Goal: Navigation & Orientation: Find specific page/section

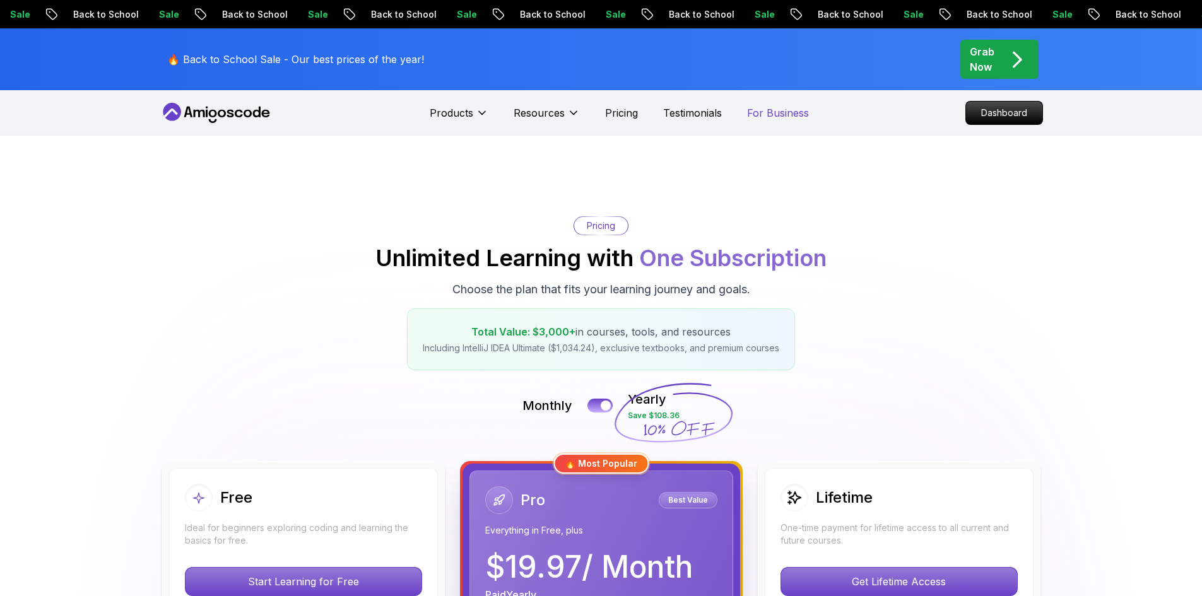
click at [784, 114] on p "For Business" at bounding box center [778, 112] width 62 height 15
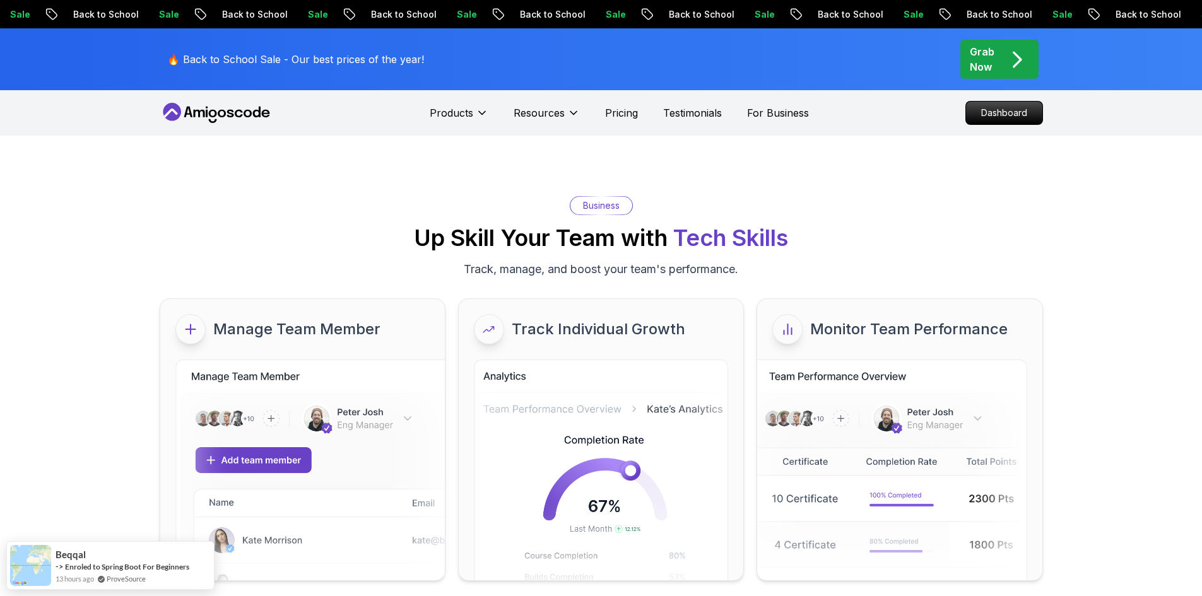
click at [728, 114] on div "Products Resources Pricing Testimonials For Business" at bounding box center [619, 112] width 379 height 25
click at [805, 116] on p "For Business" at bounding box center [778, 112] width 62 height 15
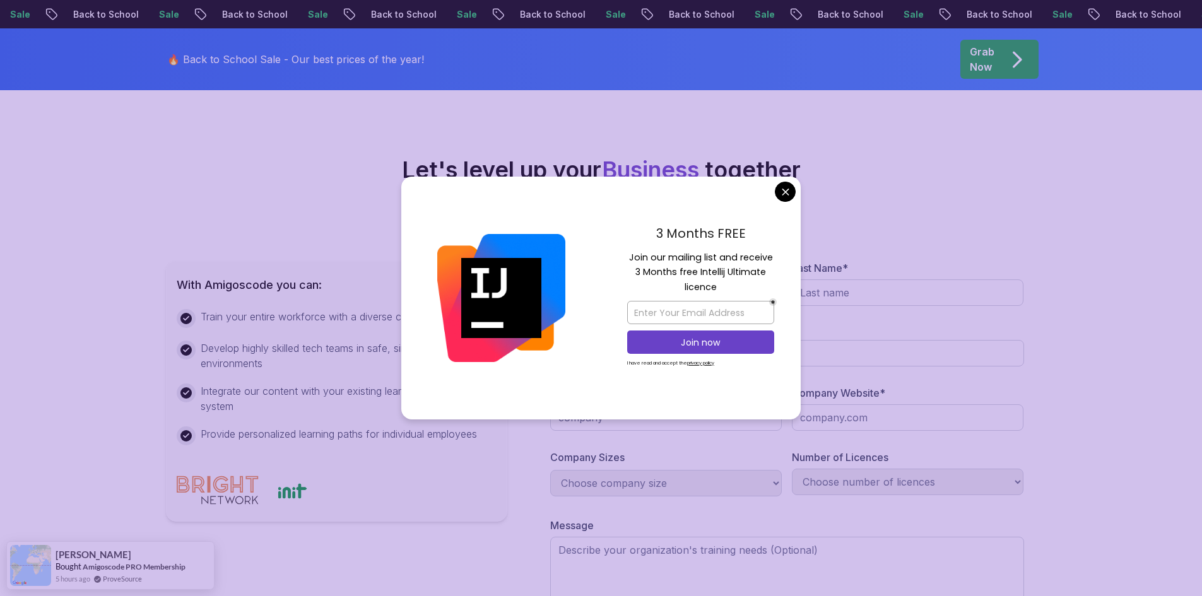
scroll to position [757, 0]
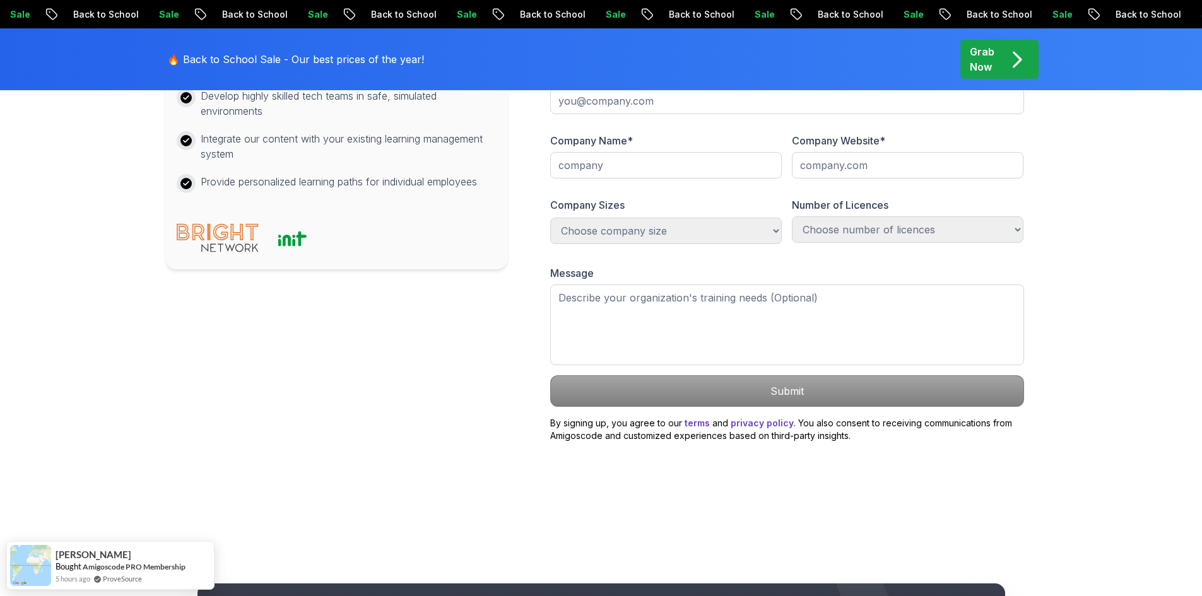
click at [780, 191] on body "Sale Back to School Sale Back to School Sale Back to School Sale Back to School…" at bounding box center [601, 210] width 1202 height 1935
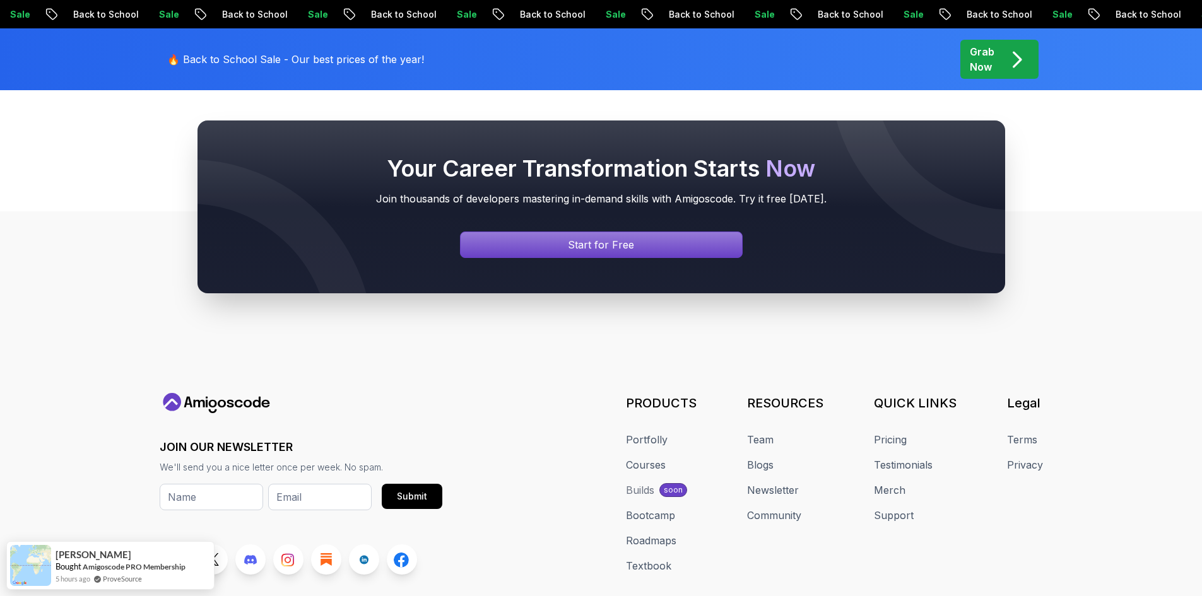
scroll to position [1339, 0]
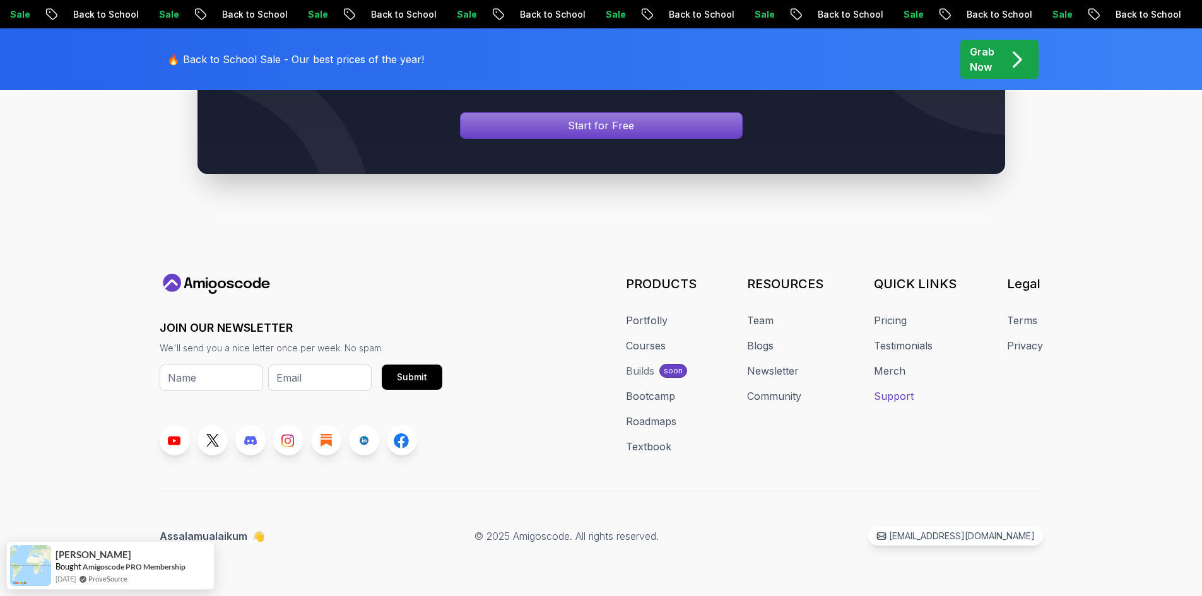
click at [910, 396] on link "Support" at bounding box center [894, 396] width 40 height 15
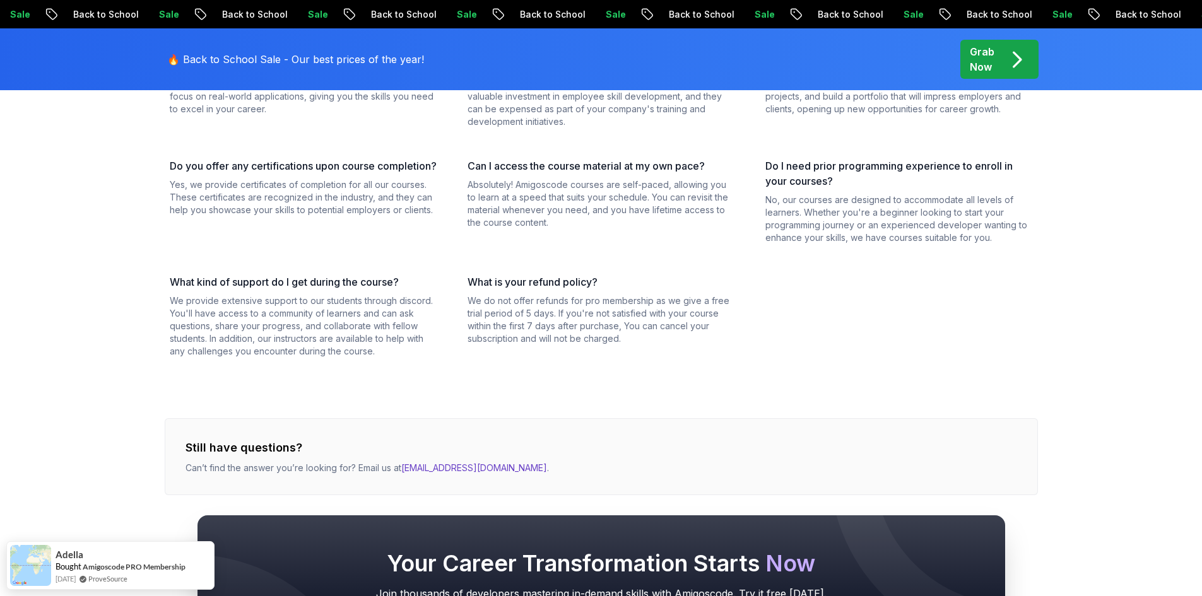
scroll to position [505, 0]
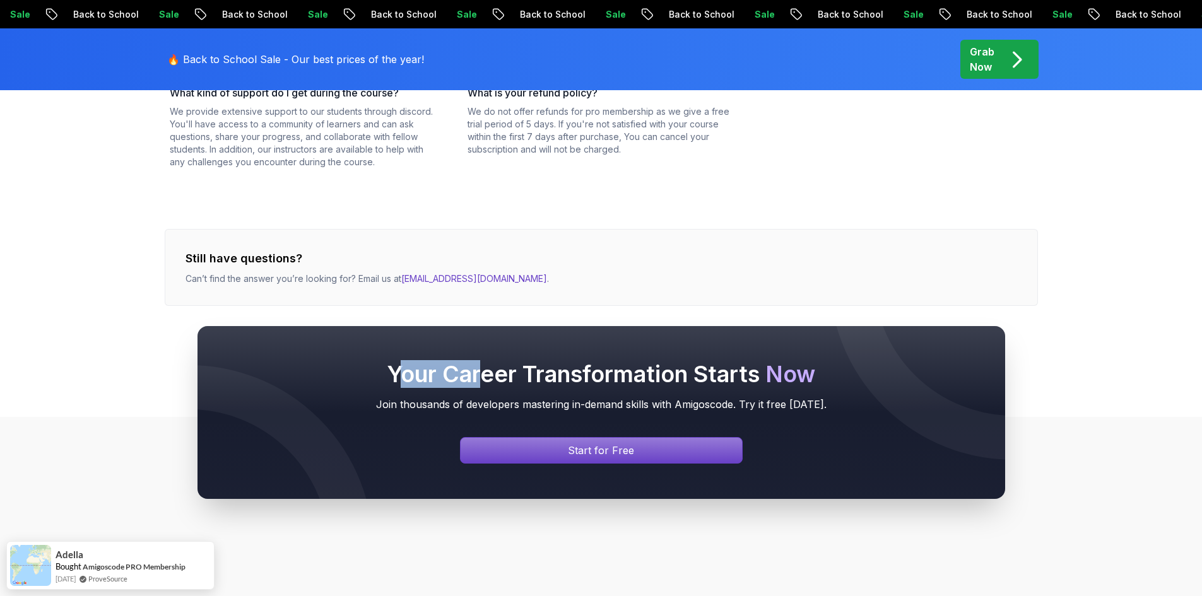
drag, startPoint x: 404, startPoint y: 279, endPoint x: 481, endPoint y: 288, distance: 78.1
click at [481, 288] on div "Your Career Transformation Starts Now Join thousands of developers mastering in…" at bounding box center [601, 413] width 1202 height 294
copy h2 "our Car"
drag, startPoint x: 505, startPoint y: 275, endPoint x: 436, endPoint y: 278, distance: 68.8
click at [436, 278] on div "Your Career Transformation Starts Now Join thousands of developers mastering in…" at bounding box center [601, 413] width 1202 height 294
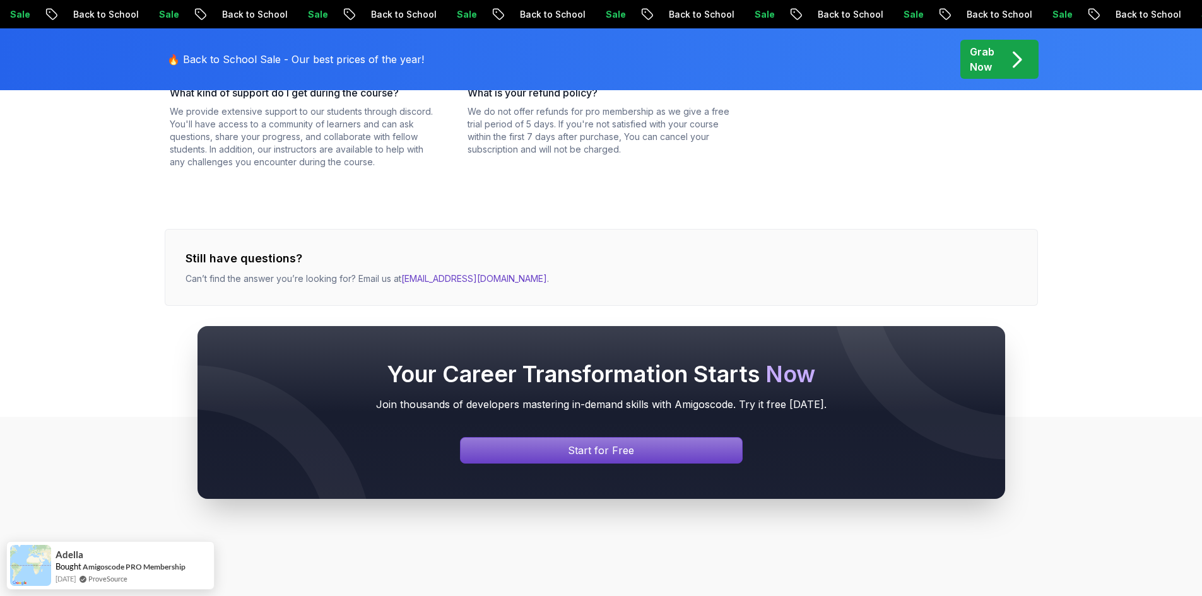
click at [785, 270] on div "Your Career Transformation Starts Now Join thousands of developers mastering in…" at bounding box center [601, 413] width 1202 height 294
click at [483, 279] on div "Your Career Transformation Starts Now Join thousands of developers mastering in…" at bounding box center [601, 413] width 1202 height 294
click at [418, 284] on div "Your Career Transformation Starts Now Join thousands of developers mastering in…" at bounding box center [601, 413] width 1202 height 294
drag, startPoint x: 418, startPoint y: 281, endPoint x: 732, endPoint y: 143, distance: 343.2
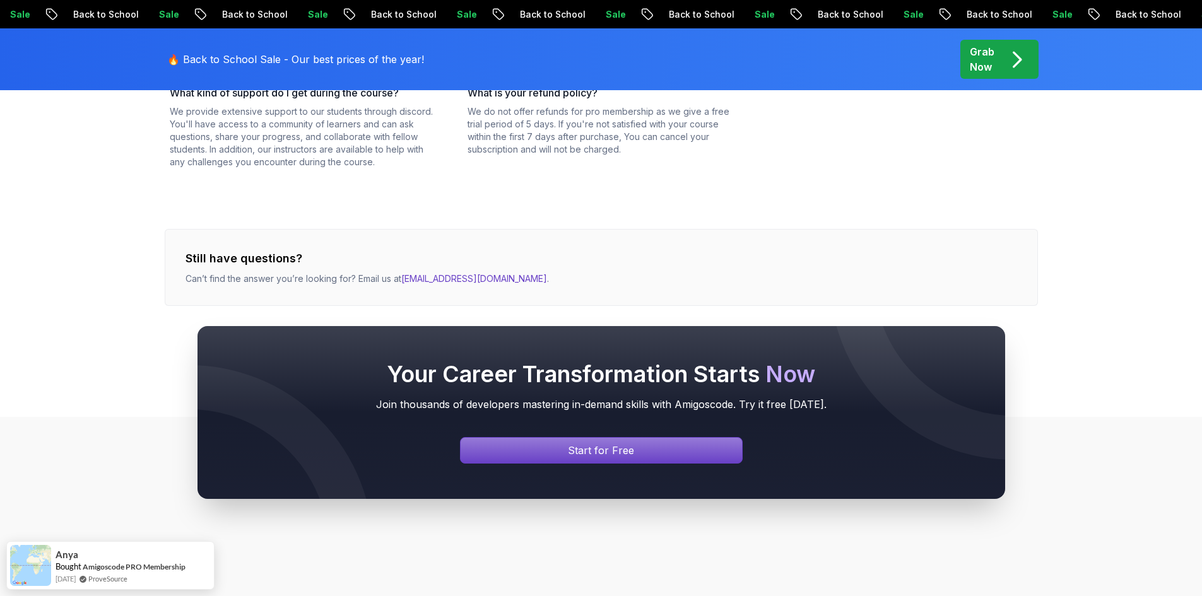
click at [732, 143] on p "We do not offer refunds for pro membership as we give a free trial period of 5 …" at bounding box center [600, 130] width 267 height 50
click at [426, 282] on div "Your Career Transformation Starts Now Join thousands of developers mastering in…" at bounding box center [601, 413] width 1202 height 294
click at [653, 222] on div "What makes Amigoscode programming courses different from others? Amigoscode off…" at bounding box center [601, 73] width 873 height 466
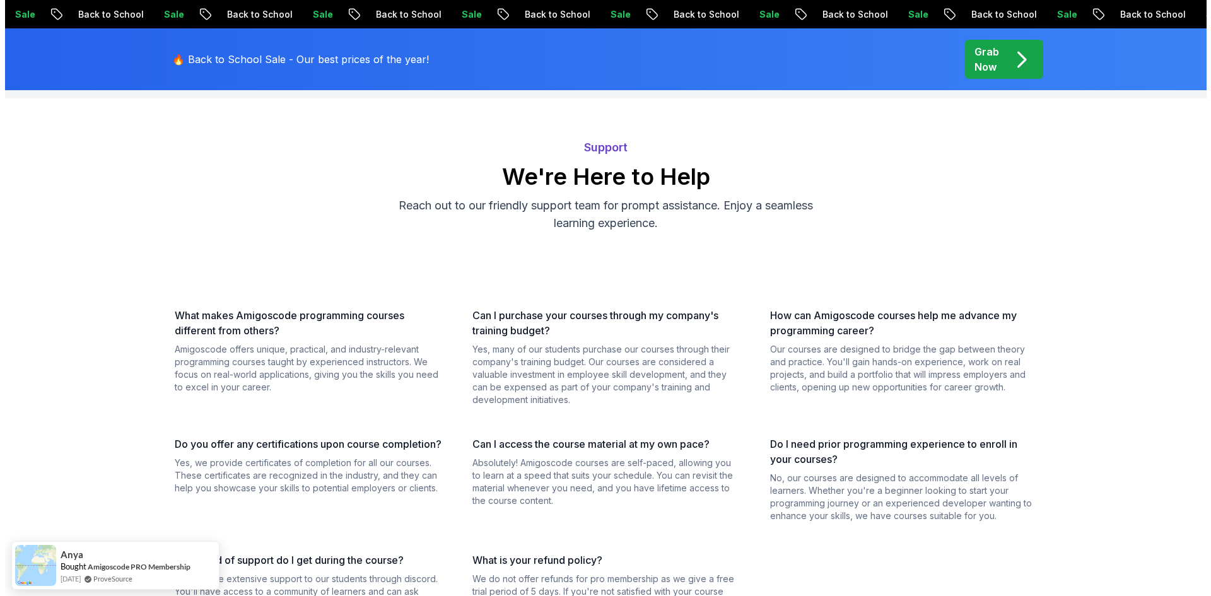
scroll to position [0, 0]
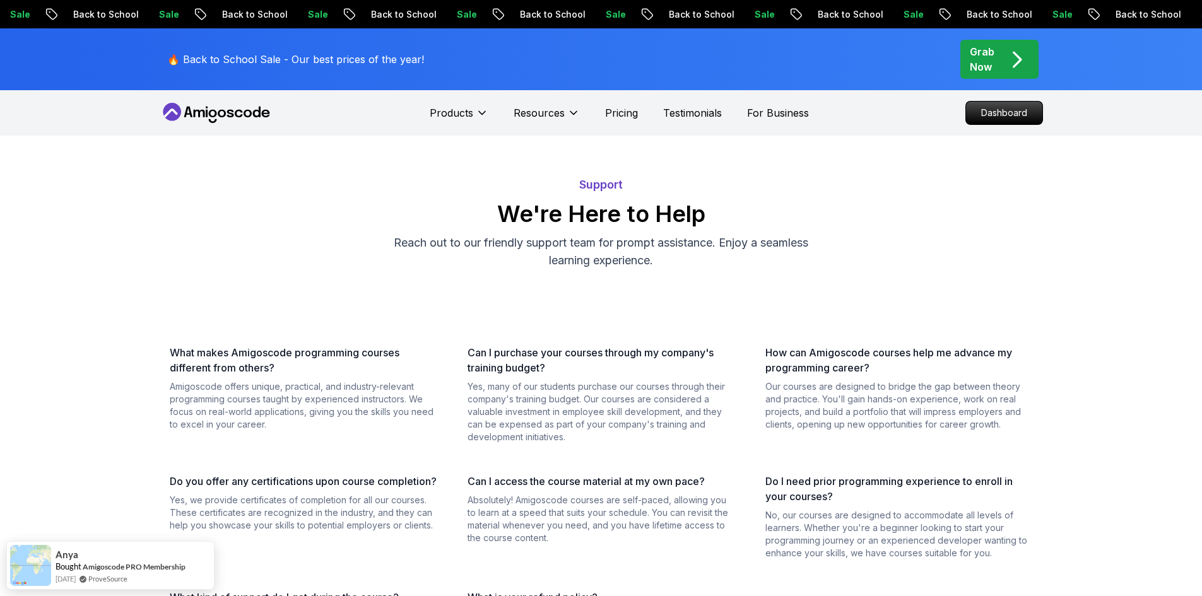
click at [257, 115] on icon at bounding box center [217, 113] width 114 height 20
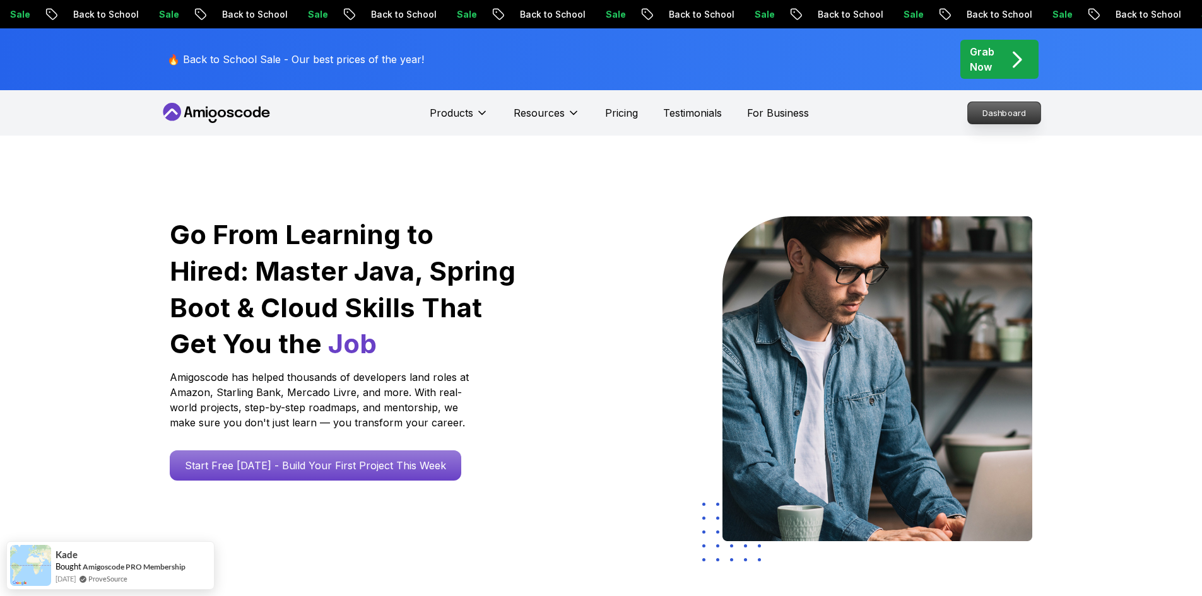
click at [1000, 112] on p "Dashboard" at bounding box center [1004, 112] width 73 height 21
